Goal: Communication & Community: Answer question/provide support

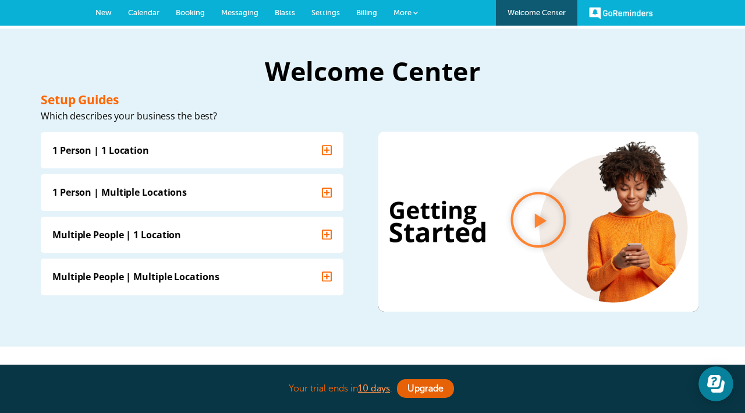
click at [410, 11] on span "More" at bounding box center [402, 12] width 18 height 9
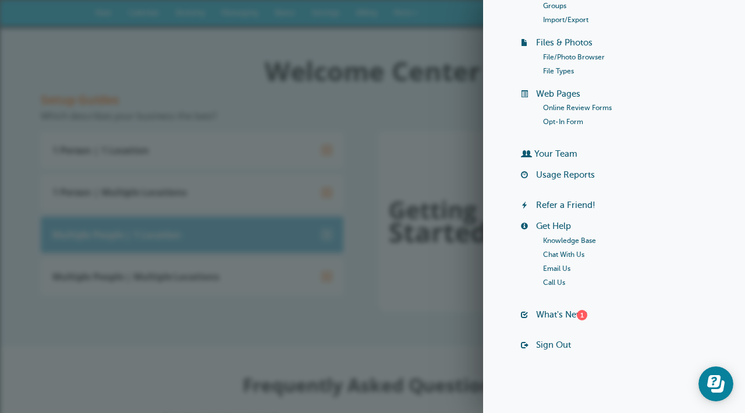
scroll to position [150, 0]
click at [311, 239] on summary "Multiple People | 1 Location" at bounding box center [192, 234] width 303 height 36
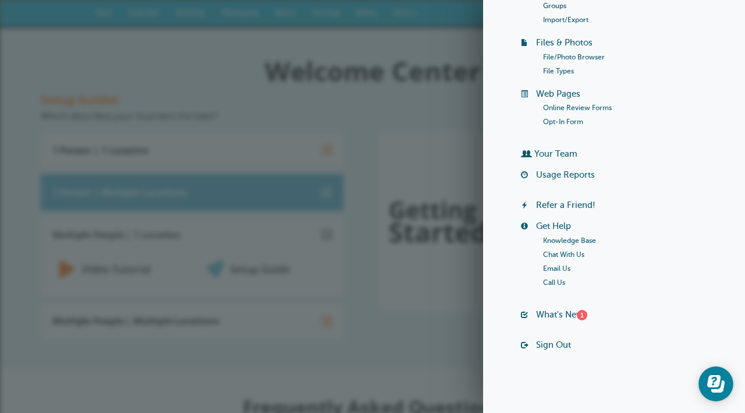
click at [336, 175] on summary "1 Person | Multiple Locations" at bounding box center [192, 191] width 303 height 36
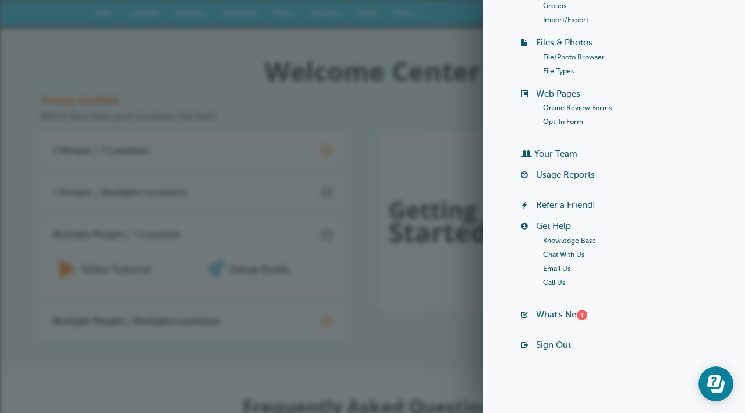
click at [391, 57] on h2 "Welcome Center" at bounding box center [372, 70] width 663 height 26
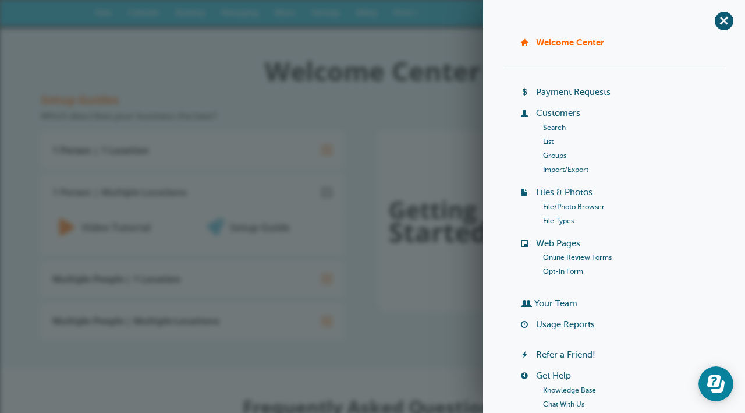
scroll to position [0, 0]
click at [224, 190] on span "+" at bounding box center [215, 198] width 17 height 17
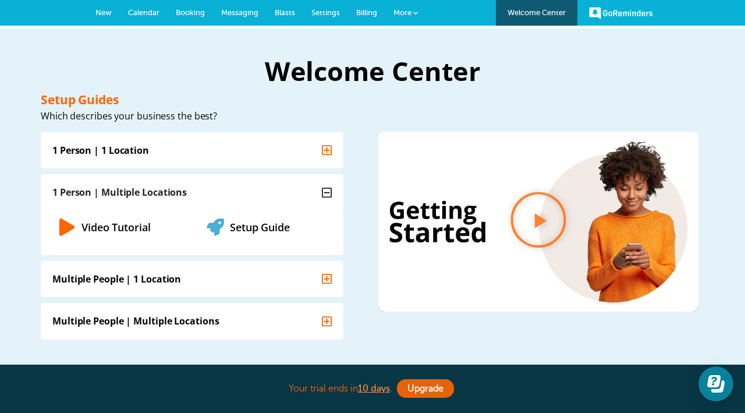
click at [99, 14] on span "New" at bounding box center [103, 12] width 16 height 9
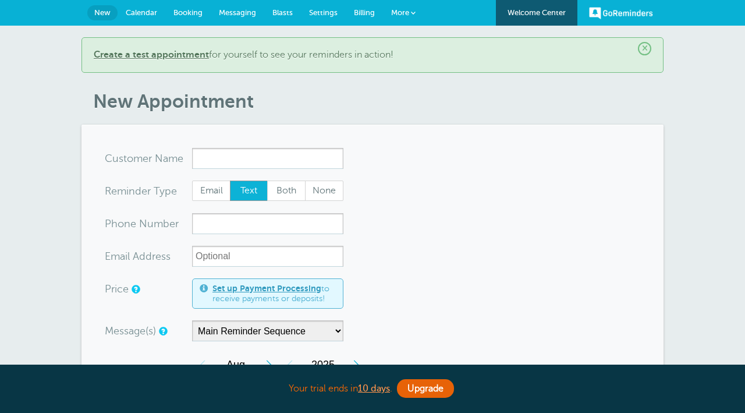
click at [241, 14] on span "Messaging" at bounding box center [237, 12] width 37 height 9
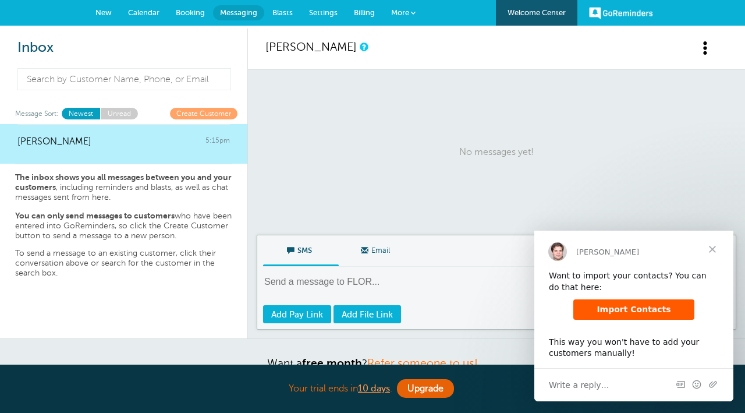
click at [720, 248] on span "Close" at bounding box center [712, 249] width 42 height 42
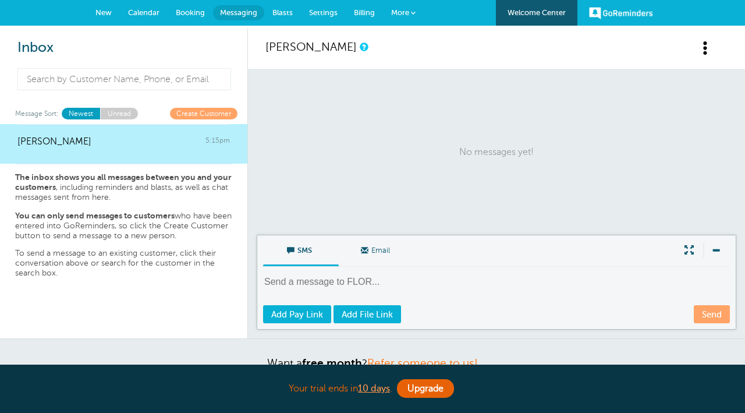
click at [346, 276] on textarea at bounding box center [497, 289] width 469 height 29
click at [200, 115] on link "Create Customer" at bounding box center [204, 113] width 68 height 11
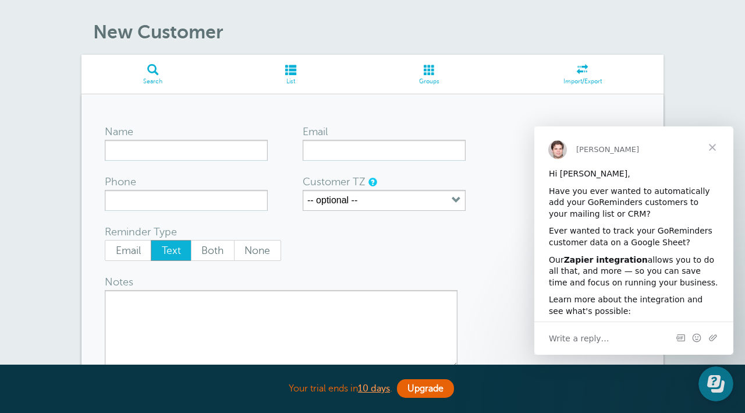
scroll to position [29, 0]
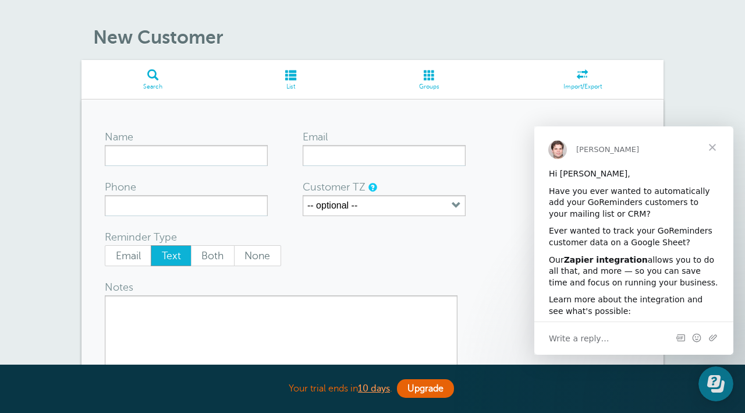
click at [720, 144] on span "Close" at bounding box center [712, 147] width 42 height 42
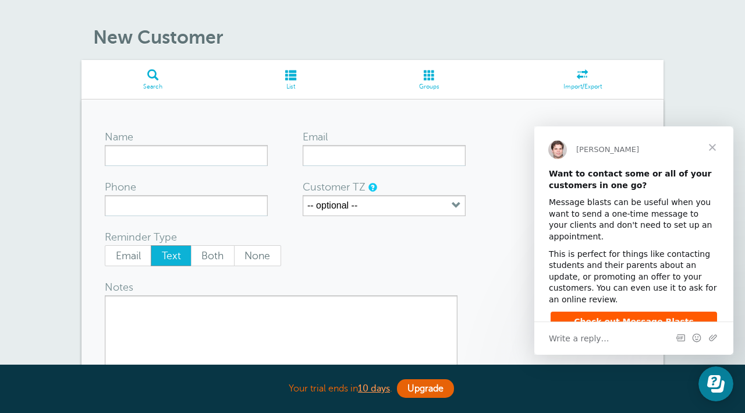
scroll to position [0, 0]
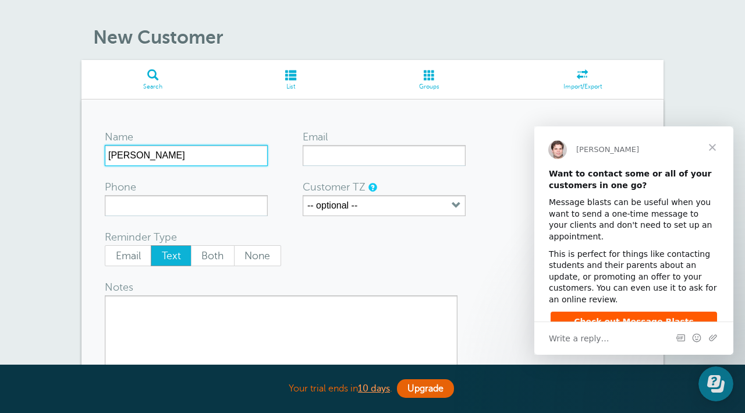
type input "Maricela Escobar"
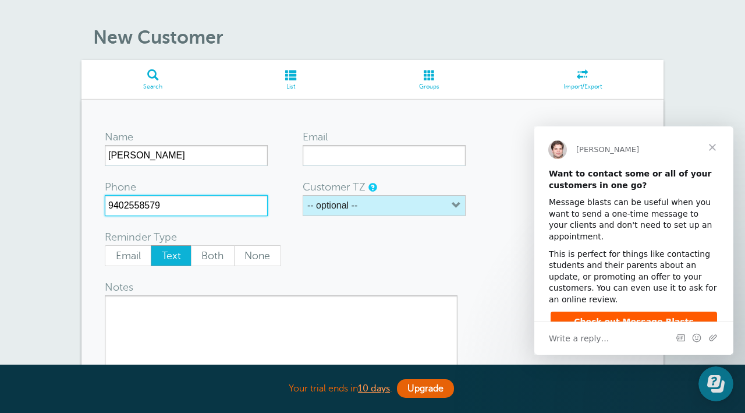
type input "9402558579"
click at [374, 204] on button "-- optional --" at bounding box center [384, 205] width 163 height 21
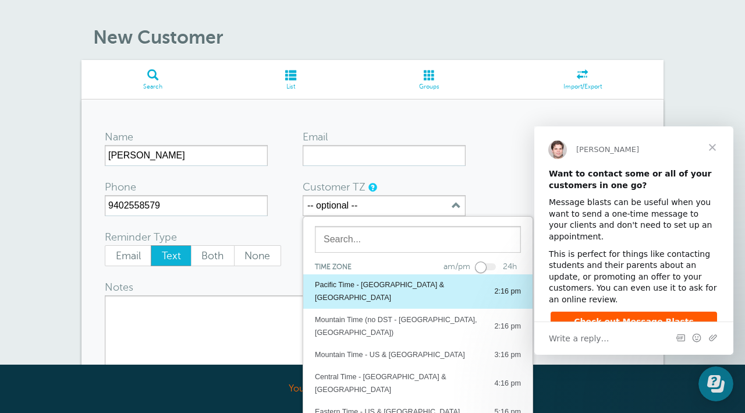
scroll to position [61, 0]
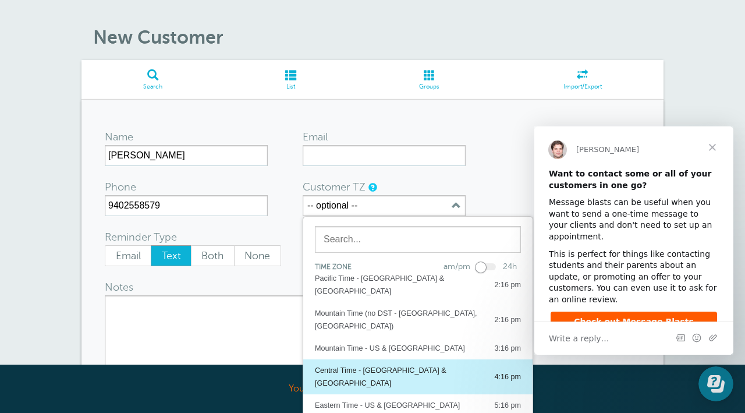
click at [375, 364] on div "Central Time - US & Canada" at bounding box center [399, 377] width 168 height 26
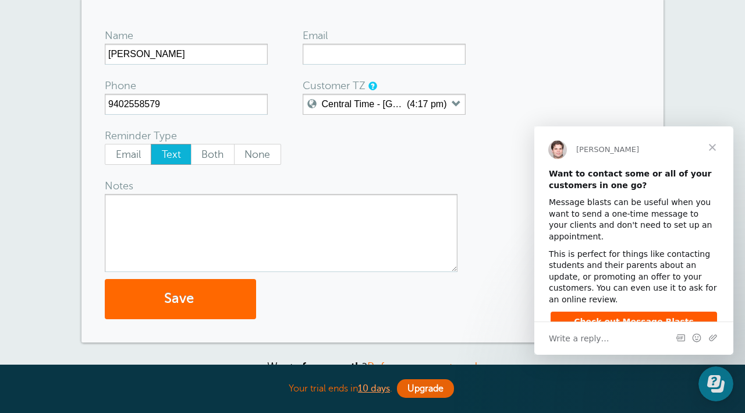
scroll to position [132, 0]
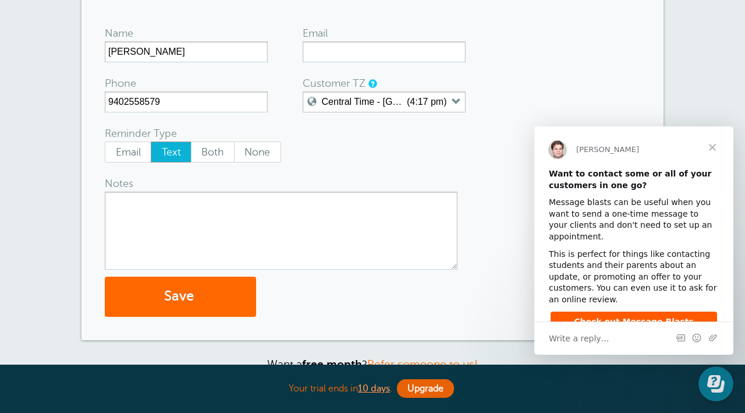
click at [173, 221] on textarea "Notes" at bounding box center [281, 230] width 353 height 78
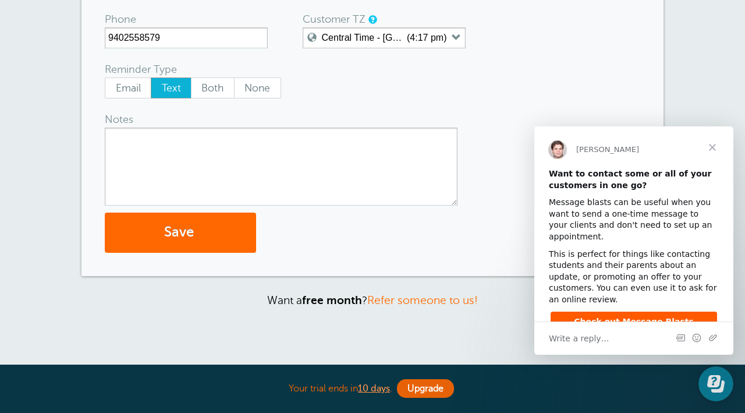
scroll to position [277, 0]
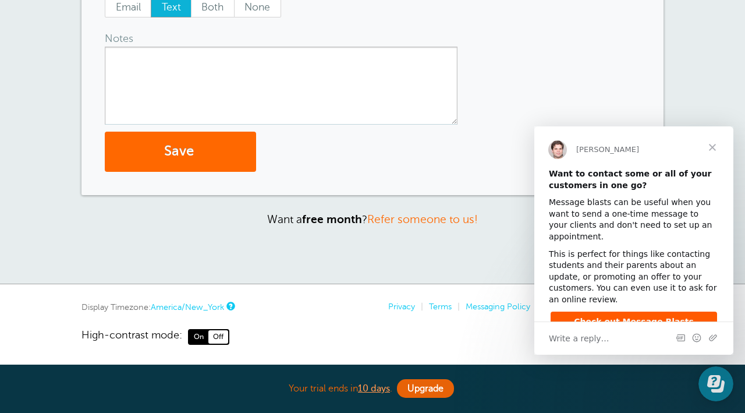
click at [718, 148] on span "Close" at bounding box center [712, 147] width 42 height 42
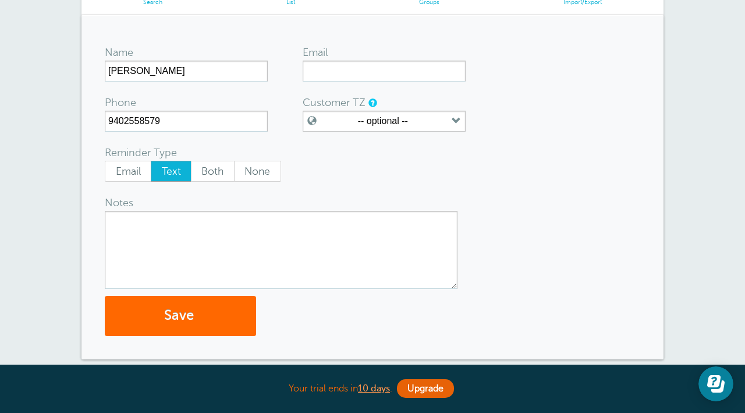
scroll to position [114, 0]
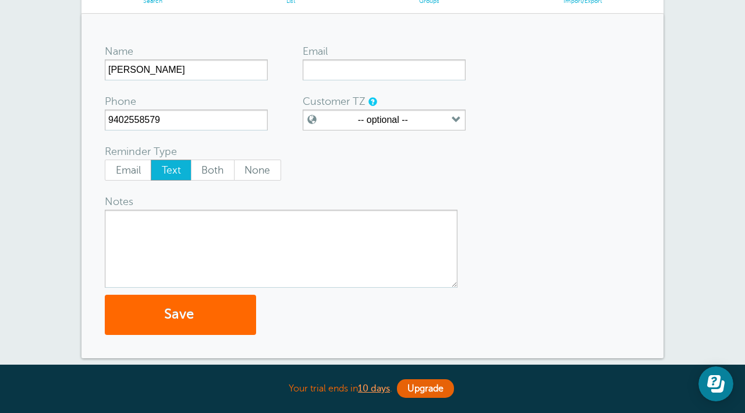
click at [310, 246] on textarea "Notes" at bounding box center [281, 249] width 353 height 78
type textarea "p"
type textarea "Payment"
click at [238, 318] on button "Save" at bounding box center [180, 314] width 151 height 40
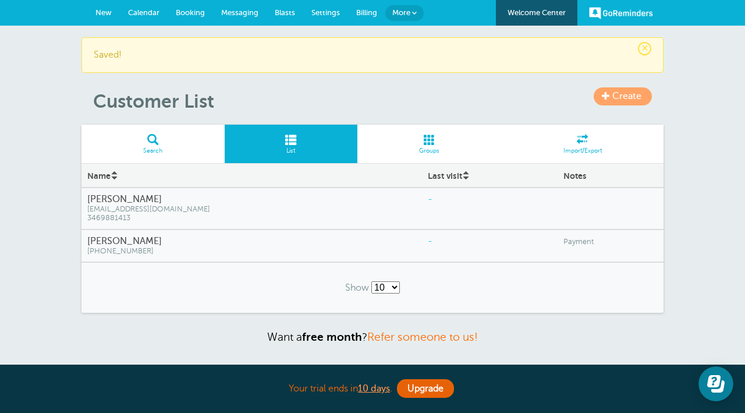
click at [237, 13] on span "Messaging" at bounding box center [239, 12] width 37 height 9
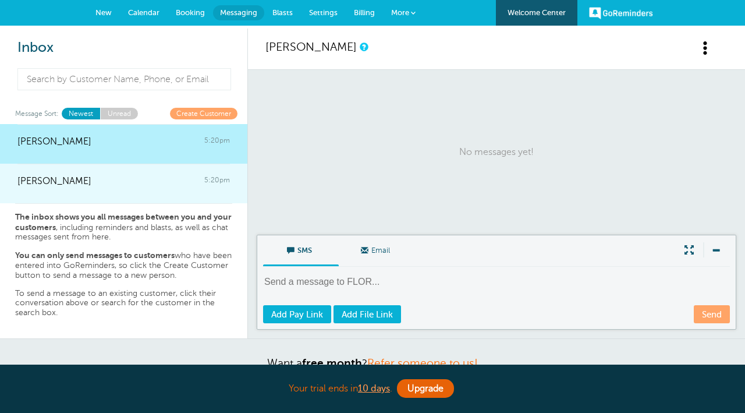
click at [151, 190] on div at bounding box center [123, 189] width 212 height 5
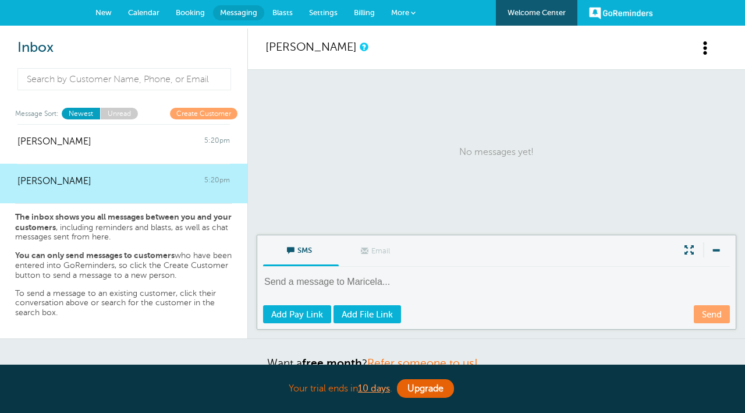
click at [367, 281] on textarea at bounding box center [497, 289] width 469 height 29
paste textarea "Estimada Sra. Marisela, ¡Buenas tardes! Espero que este mensaje te encuentre bi…"
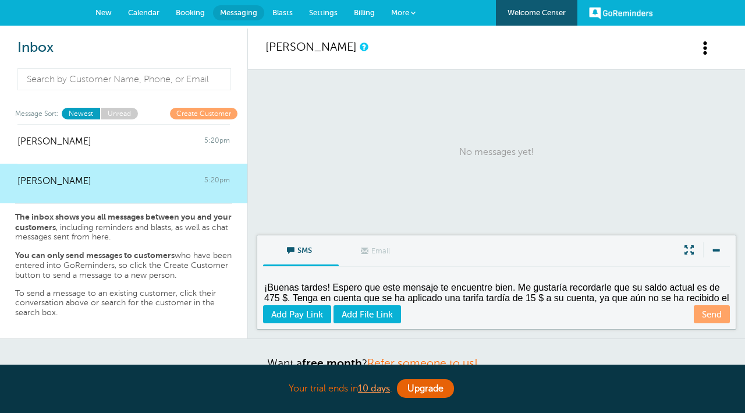
scroll to position [16, 0]
click at [448, 283] on textarea "Estimada Sra. Marisela, ¡Buenas tardes! Espero que este mensaje te encuentre bi…" at bounding box center [497, 289] width 469 height 29
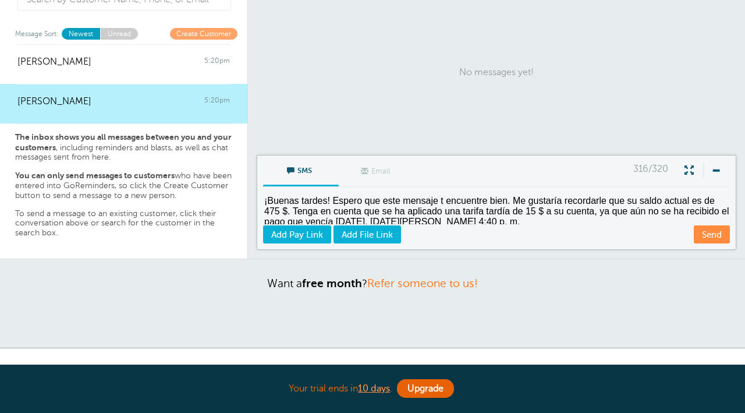
scroll to position [0, 0]
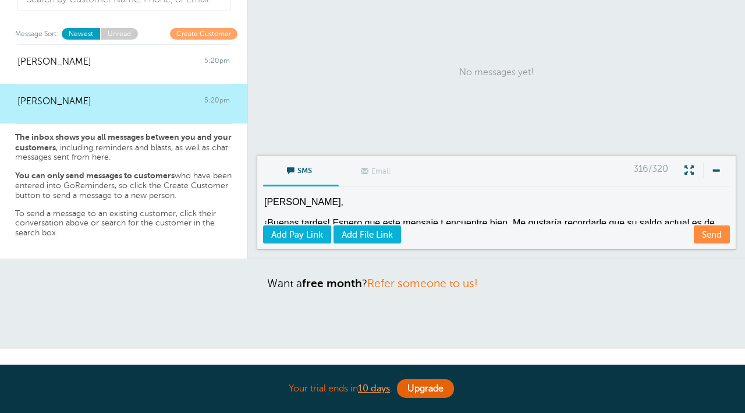
drag, startPoint x: 321, startPoint y: 212, endPoint x: 261, endPoint y: 170, distance: 73.9
click at [261, 170] on div "SMS Email Write Message 316/320 Estimada Sra. Marisela, ¡Buenas tardes! Espero …" at bounding box center [497, 202] width 480 height 95
type textarea "Para evitar"
drag, startPoint x: 345, startPoint y: 219, endPoint x: 244, endPoint y: 179, distance: 108.4
click at [243, 179] on div "Inbox Message Sort: Newest Unread Create Customer FLOR HERNANDEZ 5:20pm Maricel…" at bounding box center [372, 104] width 745 height 310
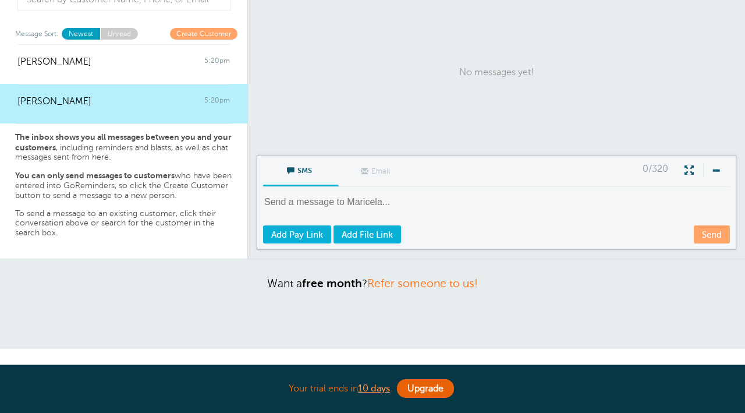
paste textarea "Estimada Sra. Marisela, ¡Buenas tardes! Espero que este mensaje te encuentre bi…"
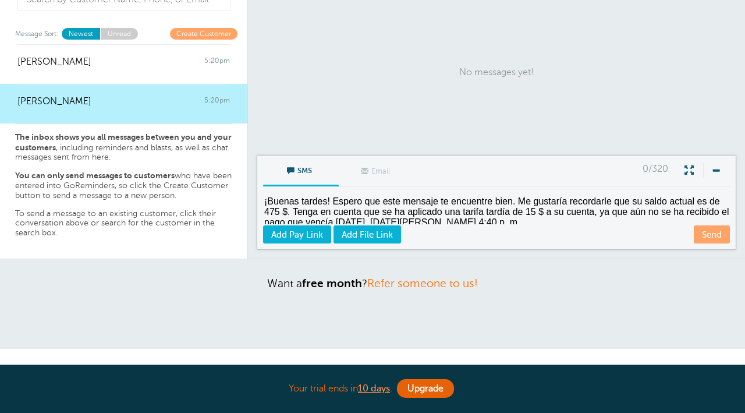
scroll to position [24, 0]
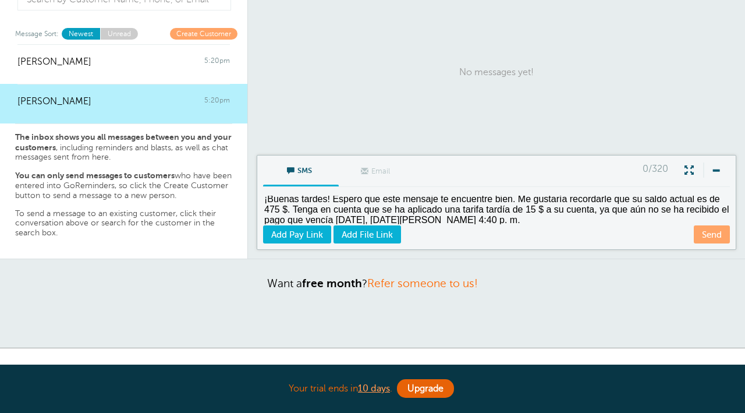
click at [289, 210] on textarea "Estimada Sra. Marisela, ¡Buenas tardes! Espero que este mensaje te encuentre bi…" at bounding box center [497, 210] width 469 height 29
click at [288, 205] on textarea "Estimada Sra. Marisela, ¡Buenas tardes! Espero que este mensaje te encuentre bi…" at bounding box center [497, 210] width 469 height 29
click at [268, 210] on textarea "Estimada Sra. Marisela, ¡Buenas tardes! Espero que este mensaje te encuentre bi…" at bounding box center [497, 210] width 469 height 29
click at [266, 208] on textarea "Estimada Sra. Marisela, ¡Buenas tardes! Espero que este mensaje te encuentre bi…" at bounding box center [497, 210] width 469 height 29
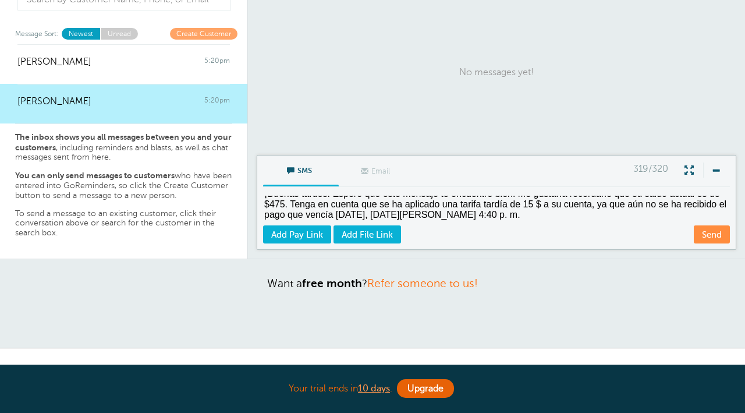
scroll to position [27, 0]
click at [542, 207] on textarea "Estimada Sra. Marisela, ¡Buenas tardes! Espero que este mensaje te encuentre bi…" at bounding box center [497, 210] width 469 height 29
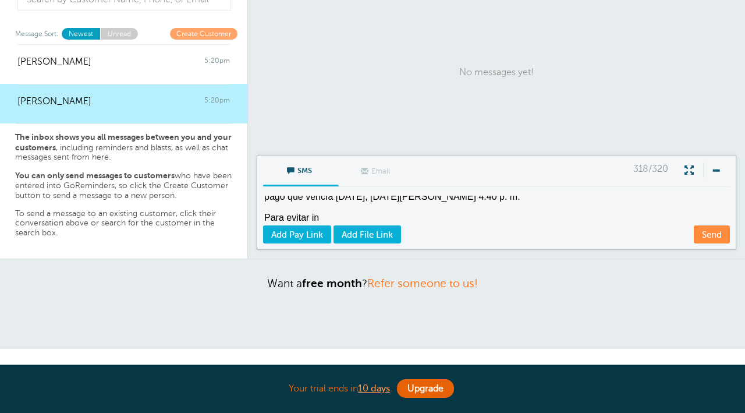
scroll to position [47, 0]
drag, startPoint x: 333, startPoint y: 216, endPoint x: 255, endPoint y: 217, distance: 78.6
click at [254, 216] on form "SMS Email Write Message 318/320 Estimada Sra. Marisela, ¡Buenas tardes! Espero …" at bounding box center [496, 207] width 497 height 104
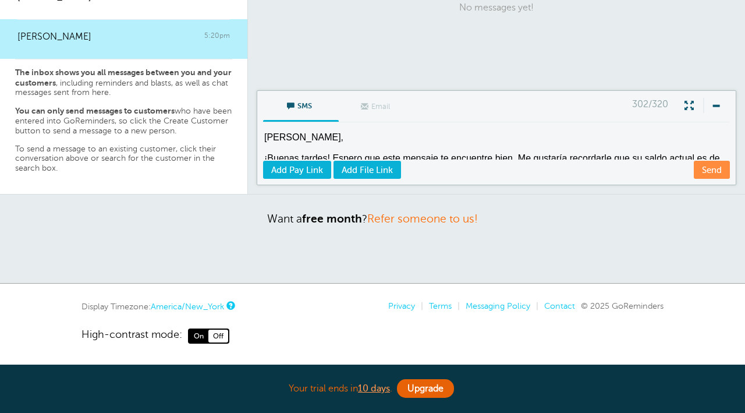
scroll to position [0, 0]
click at [265, 154] on textarea "Estimada Sra. Marisela, ¡Buenas tardes! Espero que este mensaje te encuentre bi…" at bounding box center [497, 145] width 469 height 29
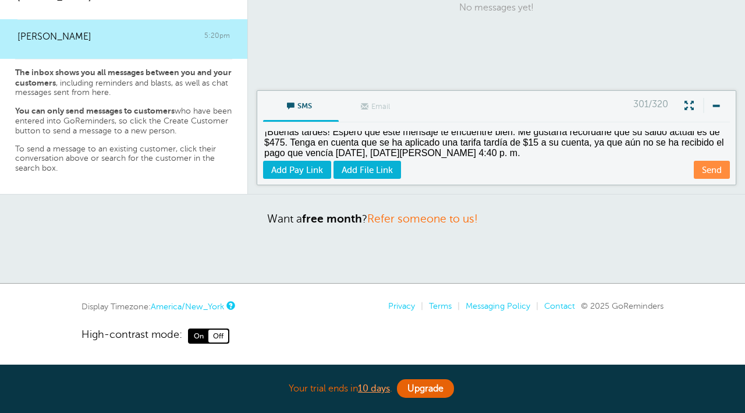
scroll to position [16, 0]
type textarea "Estimada Sra. Marisela, ¡Buenas tardes! Espero que este mensaje te encuentre bi…"
click at [701, 169] on link "Send" at bounding box center [712, 170] width 36 height 18
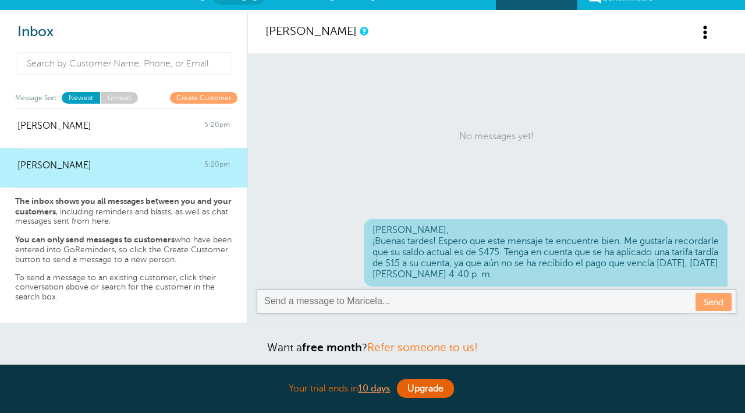
scroll to position [0, 0]
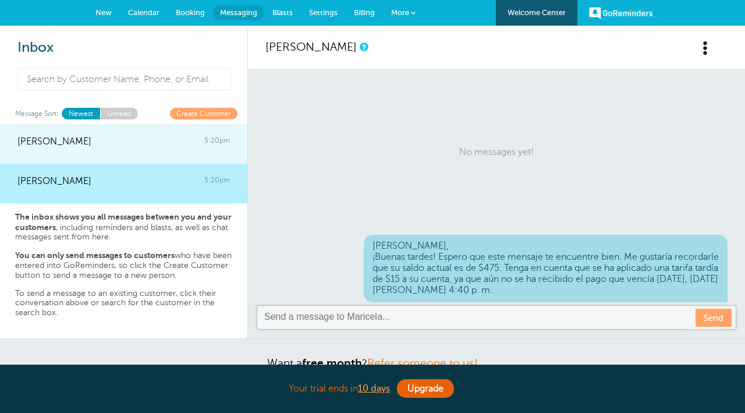
click at [100, 155] on link "FLOR HERNANDEZ 5:20pm" at bounding box center [123, 144] width 247 height 40
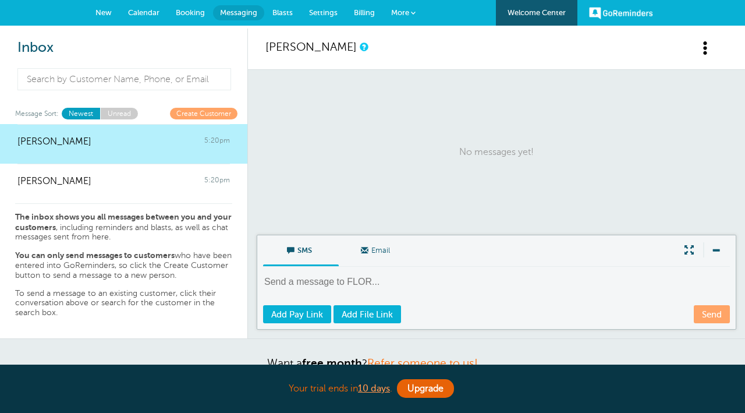
click at [382, 278] on textarea at bounding box center [497, 289] width 469 height 29
paste textarea
click at [287, 282] on textarea at bounding box center [497, 289] width 469 height 29
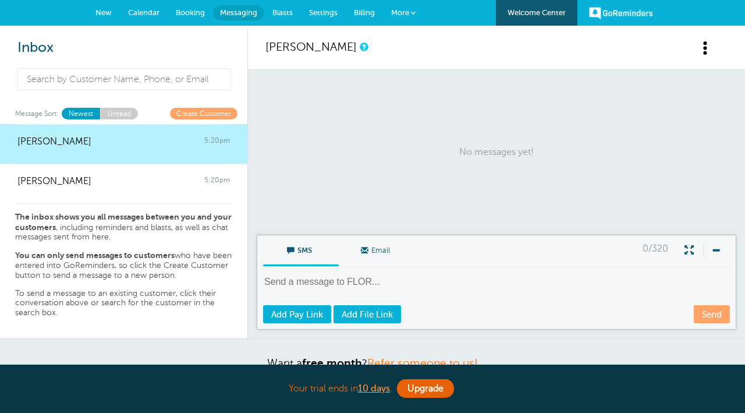
paste textarea
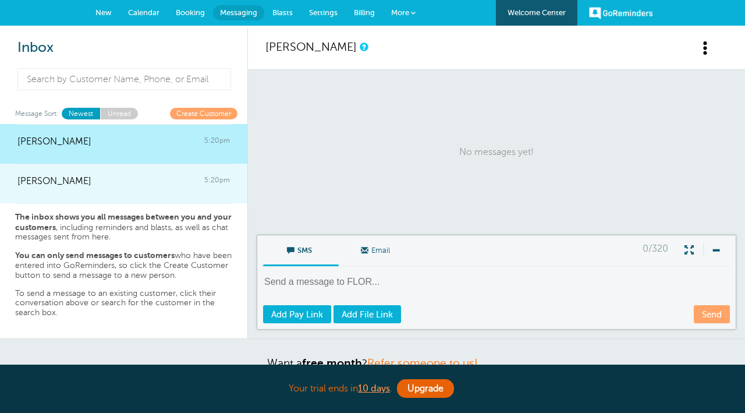
click at [204, 185] on div "Maricela Escobar 5:20pm" at bounding box center [123, 175] width 212 height 23
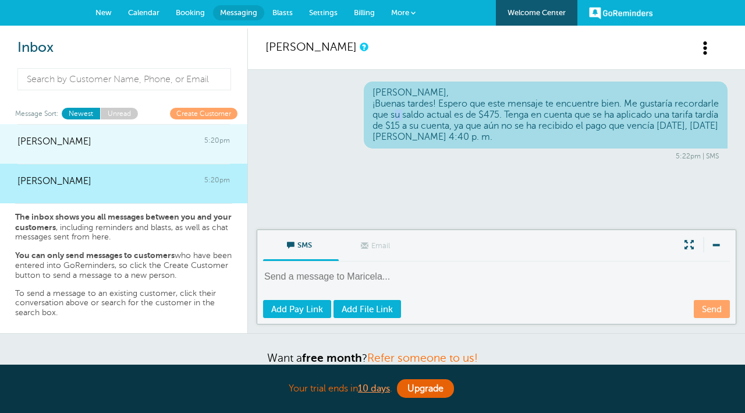
click at [170, 141] on div "FLOR HERNANDEZ 5:20pm" at bounding box center [123, 135] width 212 height 23
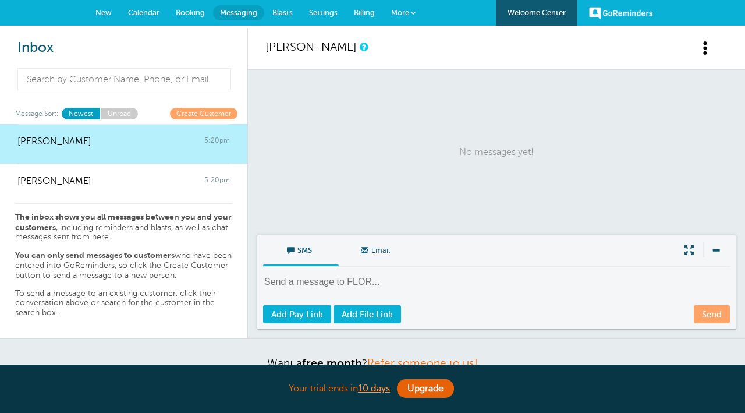
click at [326, 290] on textarea at bounding box center [497, 289] width 469 height 29
paste textarea "su"
type textarea "s"
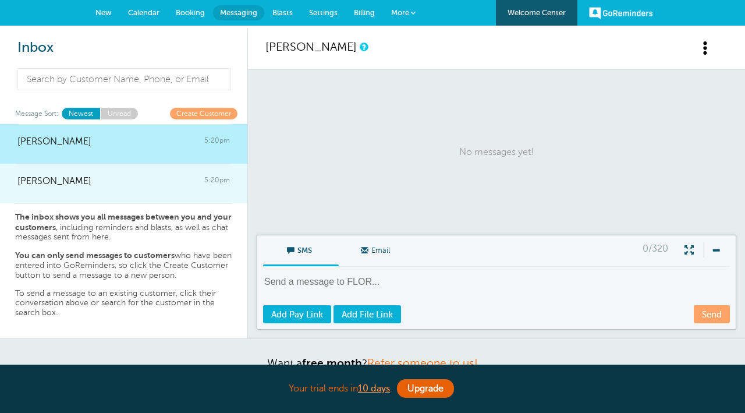
click at [176, 194] on link "Maricela Escobar 5:20pm" at bounding box center [123, 184] width 247 height 40
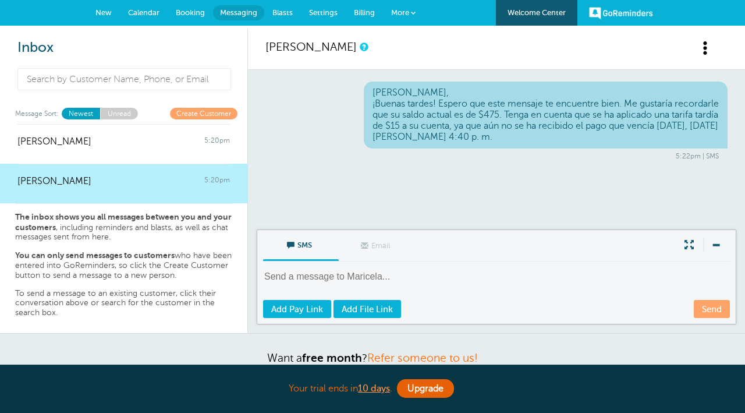
drag, startPoint x: 373, startPoint y: 90, endPoint x: 614, endPoint y: 138, distance: 245.7
click at [614, 138] on div "Estimada Sra. Marisela, ¡Buenas tardes! Espero que este mensaje te encuentre bi…" at bounding box center [546, 115] width 364 height 68
copy div "Estimada Sra. Marisela, ¡Buenas tardes! Espero que este mensaje te encuentre bi…"
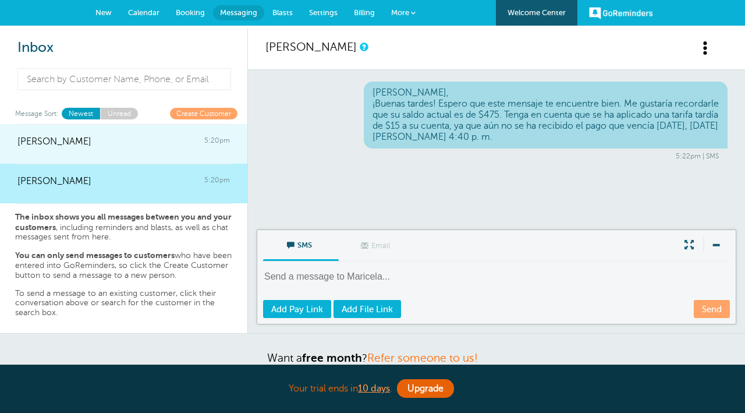
click at [71, 137] on span "[PERSON_NAME]" at bounding box center [54, 141] width 74 height 11
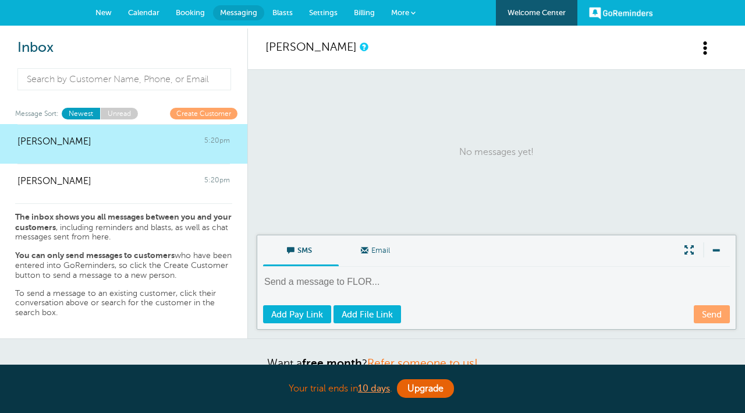
click at [357, 286] on textarea at bounding box center [497, 289] width 469 height 29
paste textarea "Estimada Sra. Marisela, ¡Buenas tardes! Espero que este mensaje te encuentre bi…"
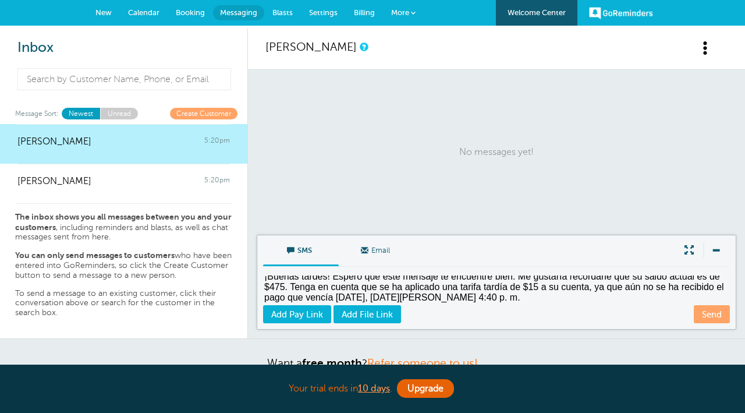
scroll to position [26, 0]
type textarea "Estimada Sra. Marisela, ¡Buenas tardes! Espero que este mensaje te encuentre bi…"
click at [723, 314] on link "Send" at bounding box center [712, 314] width 36 height 18
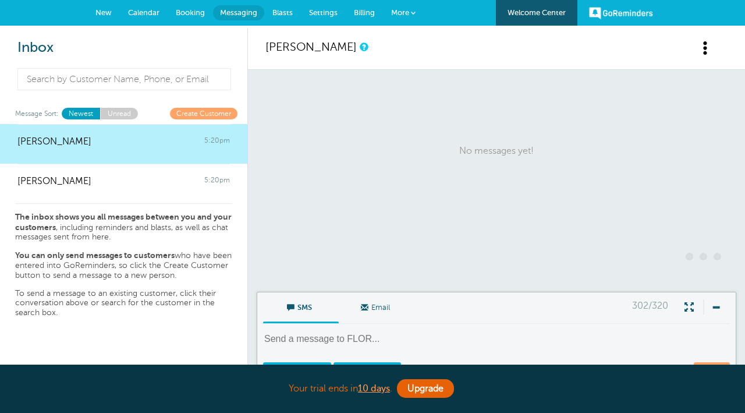
scroll to position [13, 0]
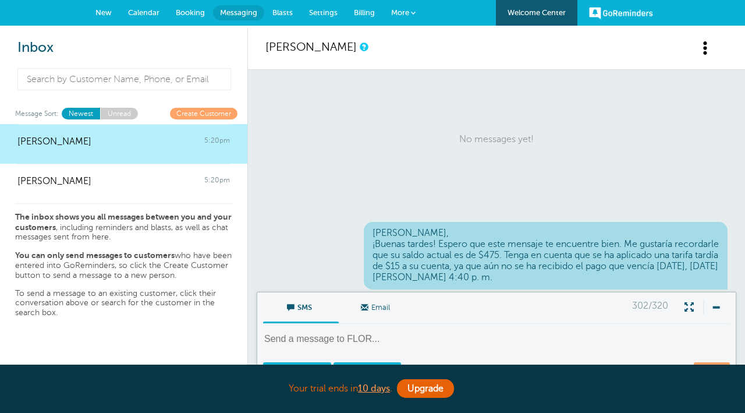
click at [300, 41] on link "[PERSON_NAME]" at bounding box center [310, 46] width 91 height 13
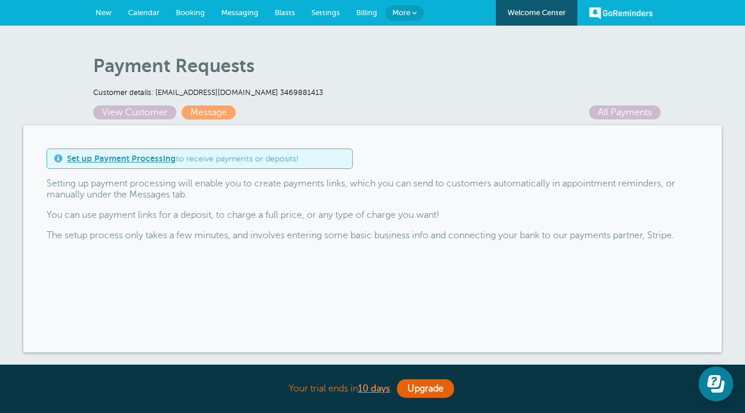
click at [165, 157] on link "Set up Payment Processing" at bounding box center [121, 158] width 109 height 9
click at [219, 110] on link "Message" at bounding box center [209, 112] width 54 height 14
